Goal: Transaction & Acquisition: Purchase product/service

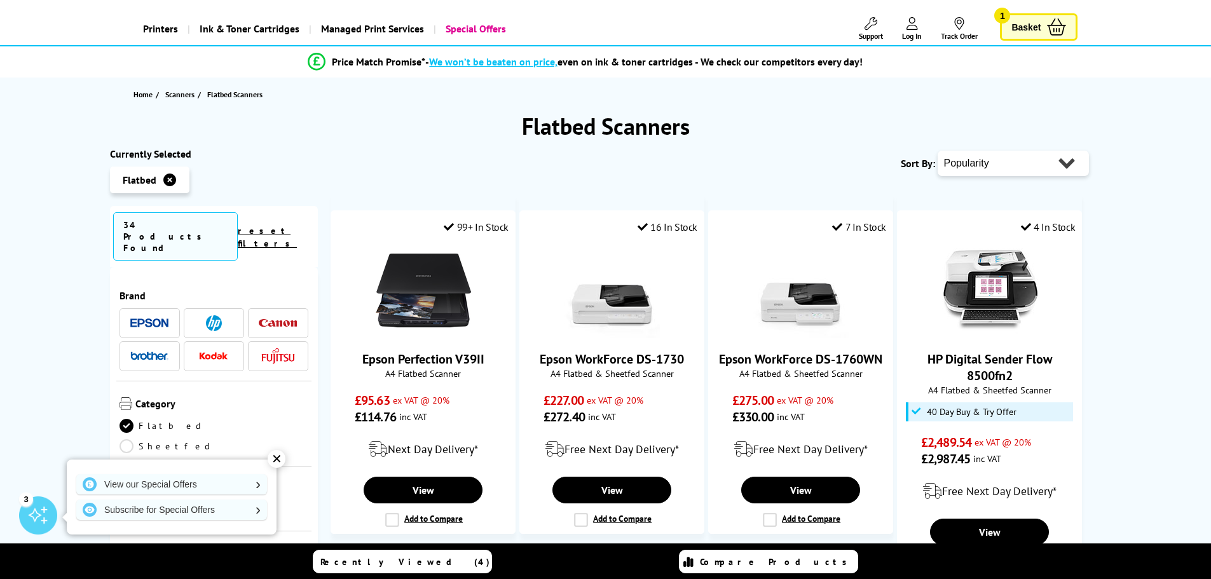
scroll to position [254, 0]
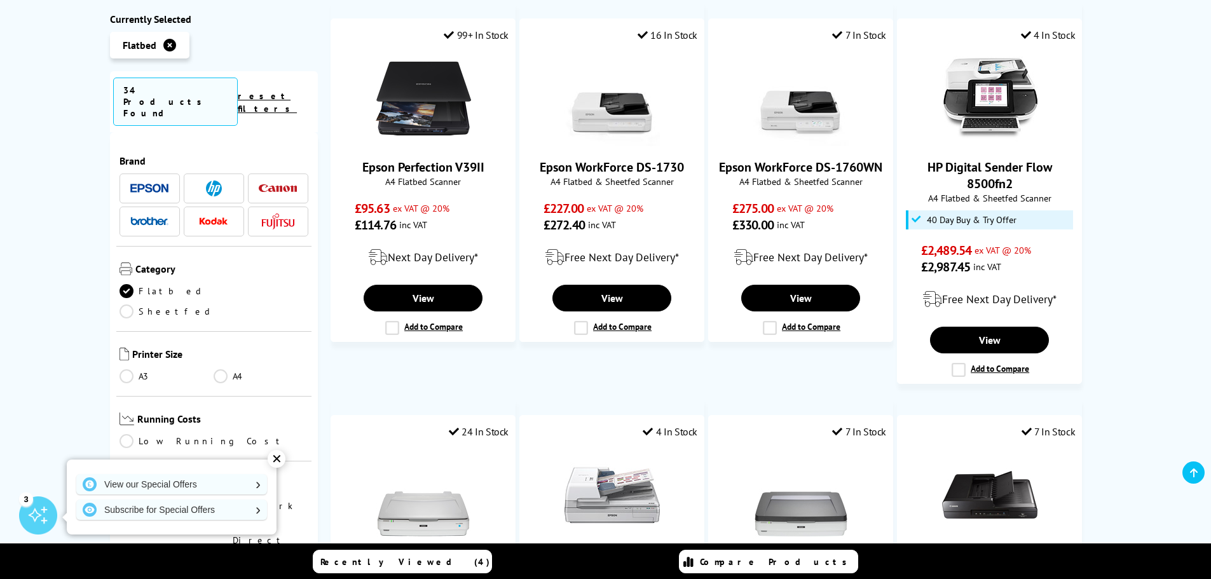
click at [273, 466] on div "✕" at bounding box center [277, 459] width 18 height 18
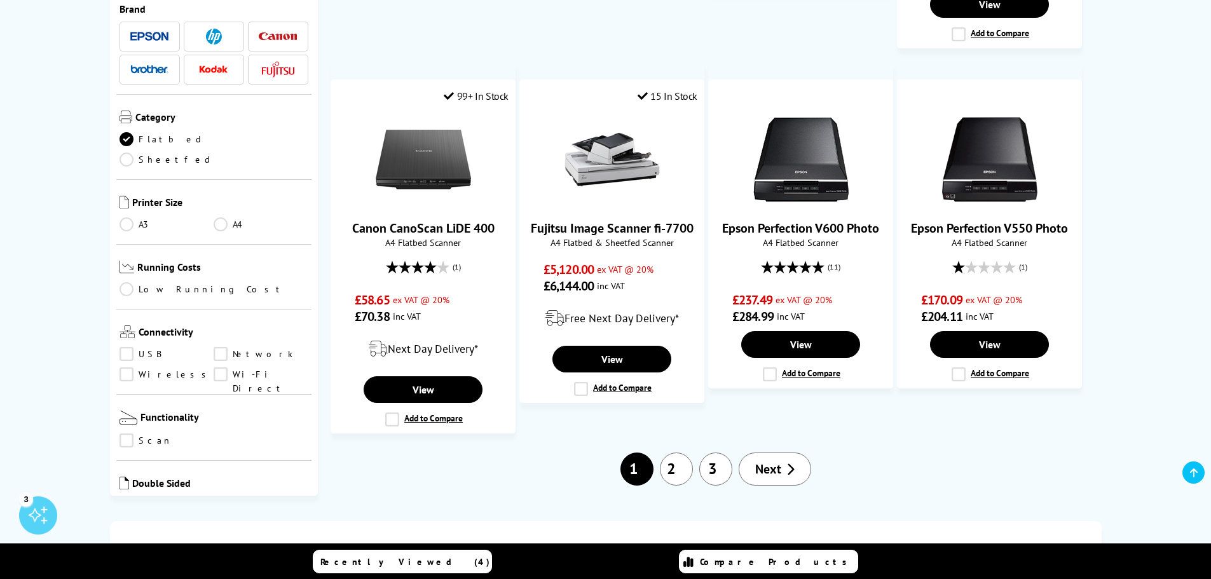
scroll to position [1187, 0]
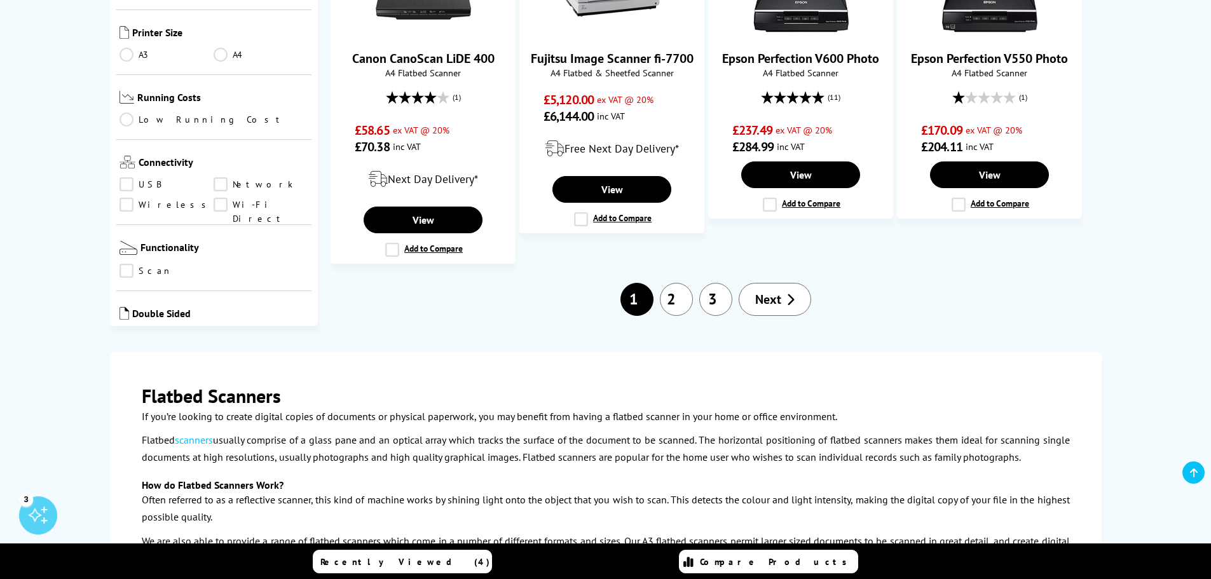
click at [679, 303] on link "2" at bounding box center [676, 299] width 33 height 33
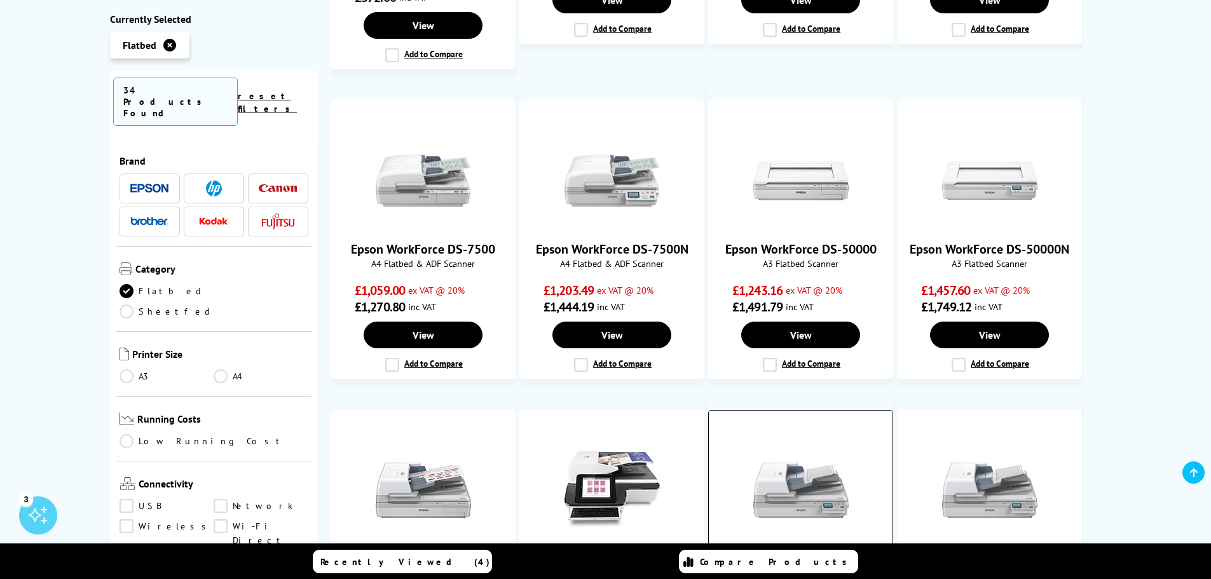
scroll to position [424, 0]
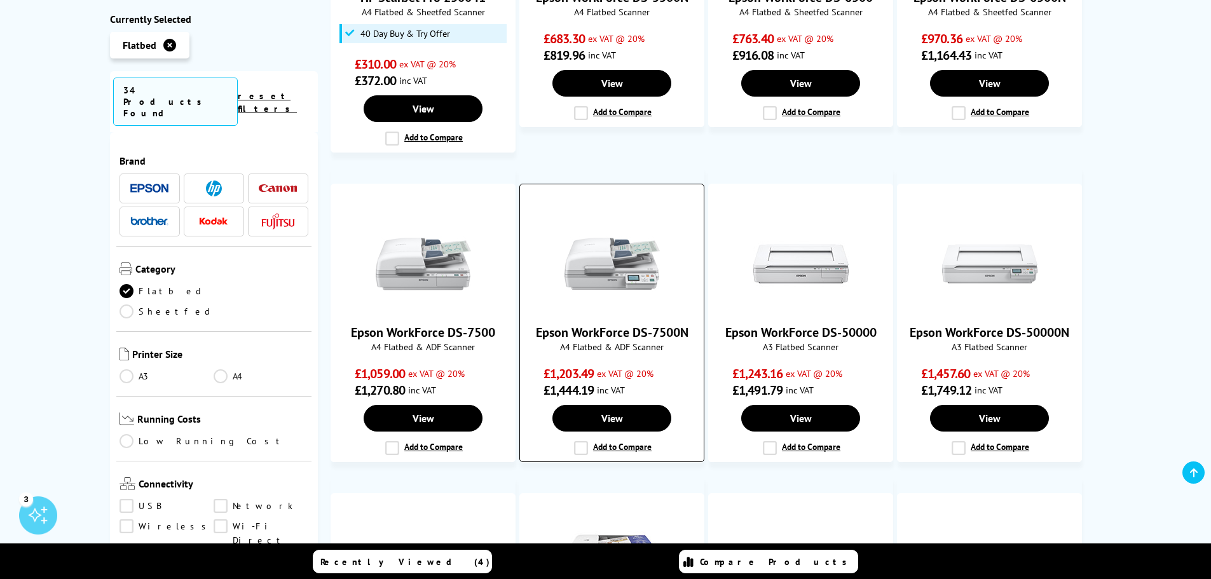
click at [592, 270] on img at bounding box center [612, 263] width 95 height 95
